Goal: Task Accomplishment & Management: Manage account settings

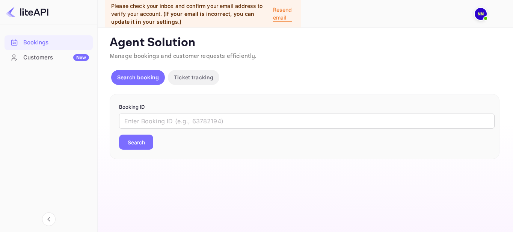
click at [479, 18] on img at bounding box center [481, 14] width 12 height 12
click at [419, 41] on span at bounding box center [420, 45] width 8 height 8
click at [403, 35] on div "N/A N/A agent" at bounding box center [444, 40] width 86 height 24
click at [443, 35] on p "N/A N/A" at bounding box center [439, 35] width 24 height 9
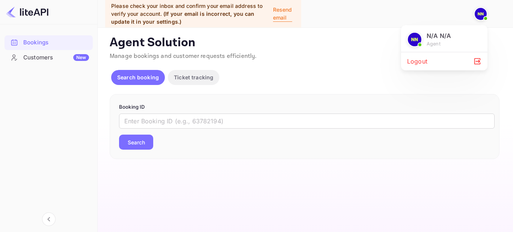
click at [435, 35] on p "N/A N/A" at bounding box center [439, 35] width 24 height 9
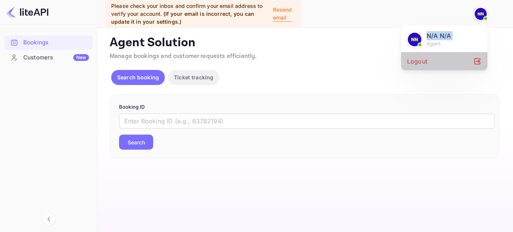
click at [434, 61] on div "Logout" at bounding box center [444, 61] width 86 height 18
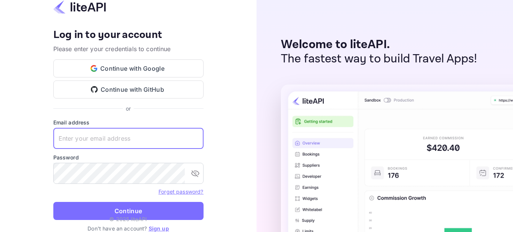
type input "raveendra@electems.com"
click at [120, 136] on input "raveendra@electems.com" at bounding box center [128, 138] width 150 height 21
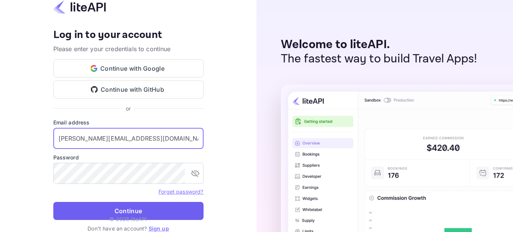
click at [127, 210] on button "Continue" at bounding box center [128, 211] width 150 height 18
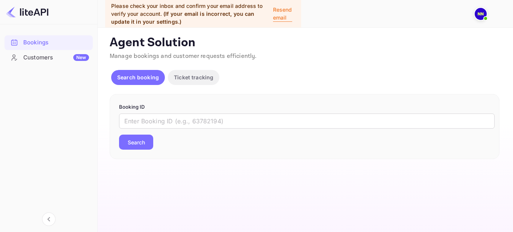
click at [31, 59] on div "Customers New" at bounding box center [56, 57] width 66 height 9
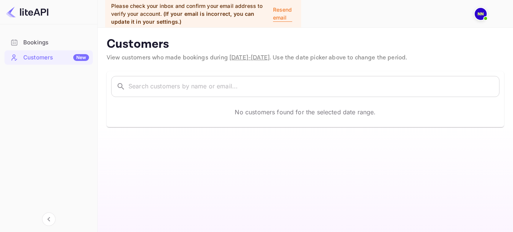
click at [36, 44] on div "Bookings" at bounding box center [56, 42] width 66 height 9
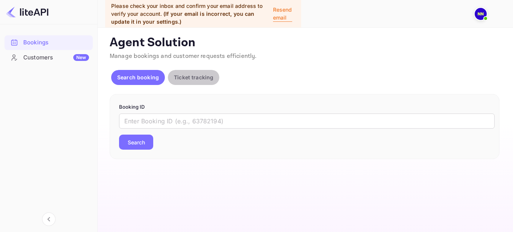
click at [193, 74] on p "Ticket tracking" at bounding box center [193, 77] width 39 height 8
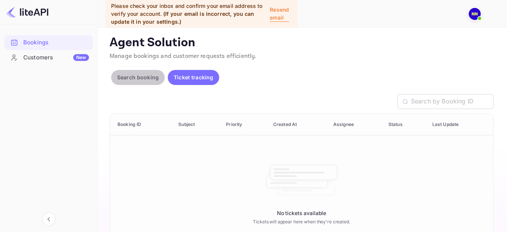
click at [144, 77] on p "Search booking" at bounding box center [138, 77] width 42 height 8
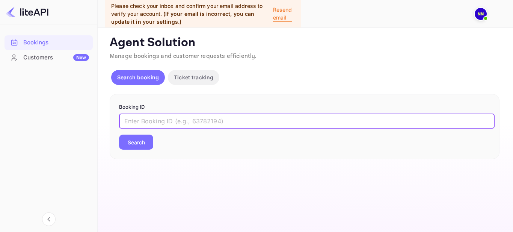
click at [154, 126] on input "text" at bounding box center [306, 120] width 375 height 15
type input "6Hul2JYCo"
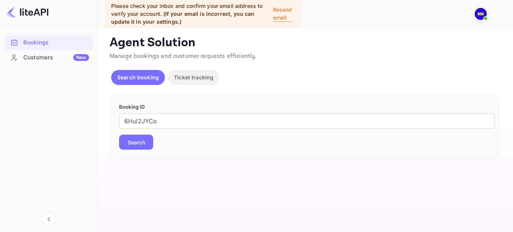
click at [134, 143] on button "Search" at bounding box center [136, 141] width 34 height 15
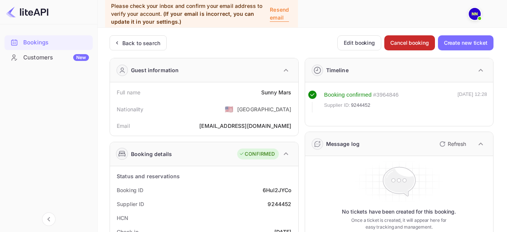
click at [405, 41] on button "Cancel booking" at bounding box center [409, 42] width 51 height 15
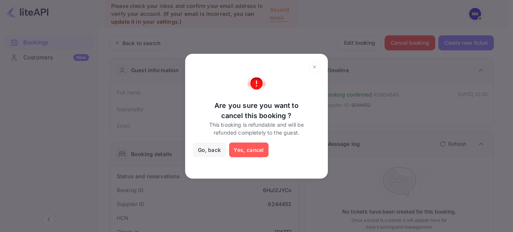
click at [253, 150] on button "Yes, cancel" at bounding box center [248, 149] width 39 height 15
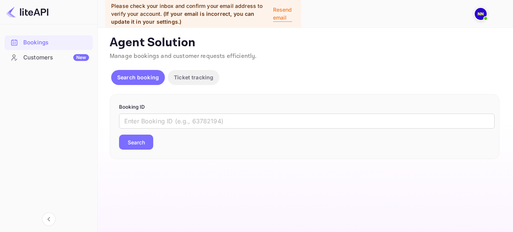
click at [481, 9] on img at bounding box center [481, 14] width 12 height 12
click at [46, 218] on div at bounding box center [256, 116] width 513 height 232
click at [51, 219] on icon "Collapse navigation" at bounding box center [48, 218] width 9 height 9
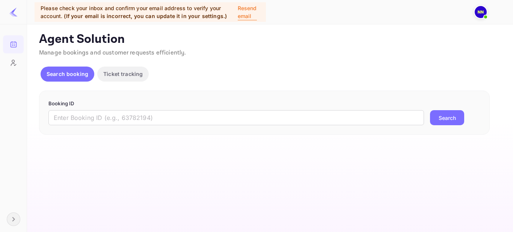
click at [478, 11] on img at bounding box center [481, 12] width 12 height 12
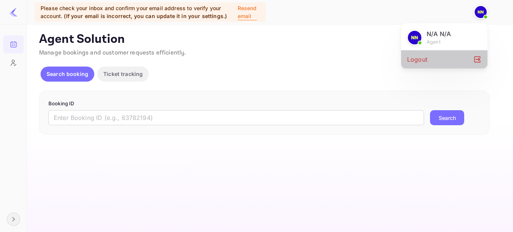
click at [437, 56] on div "Logout" at bounding box center [444, 59] width 86 height 18
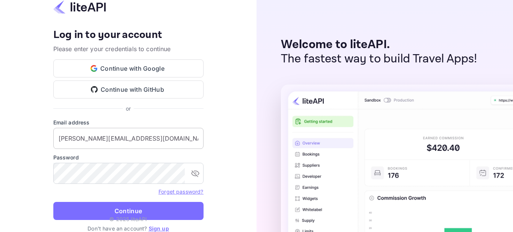
click at [103, 136] on input "raveendra@electems.com" at bounding box center [128, 138] width 150 height 21
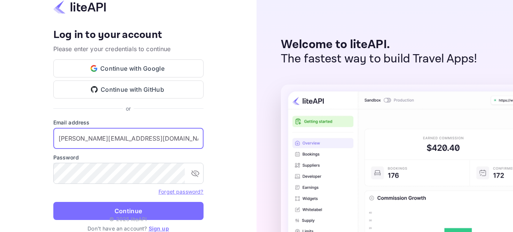
type input "moshood.rafiu@gloveler.com"
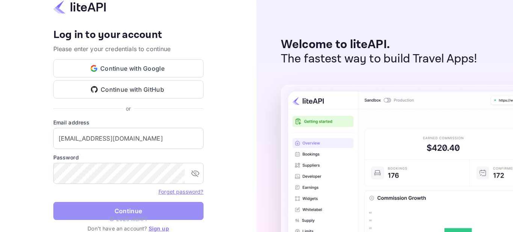
click at [144, 207] on button "Continue" at bounding box center [128, 211] width 150 height 18
